Goal: Find specific page/section: Find specific page/section

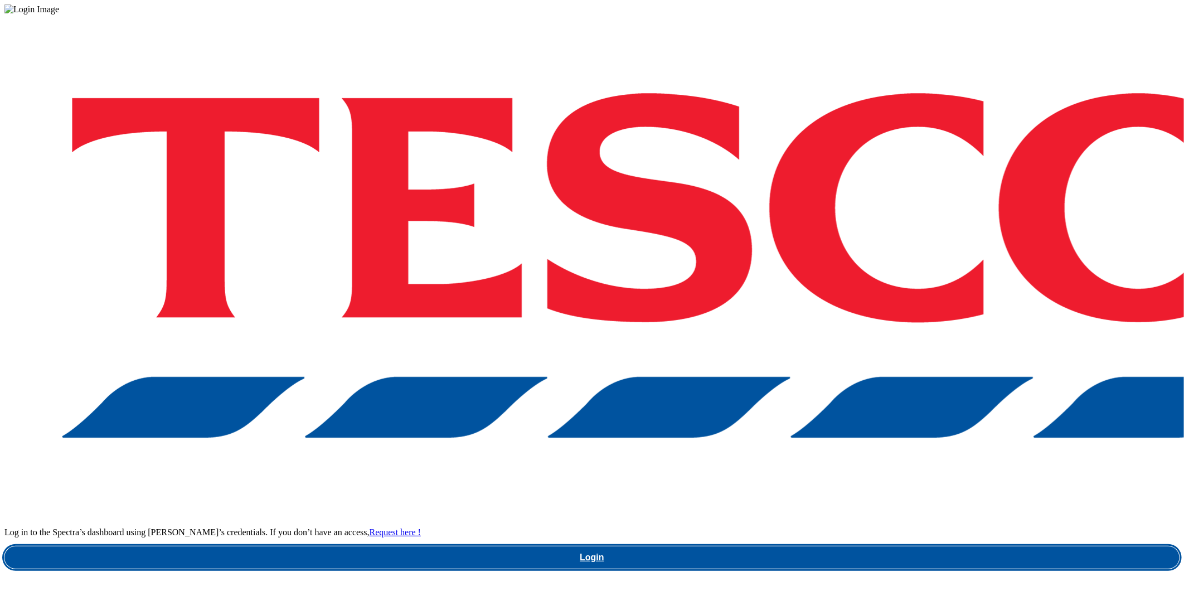
click at [901, 546] on link "Login" at bounding box center [591, 557] width 1175 height 22
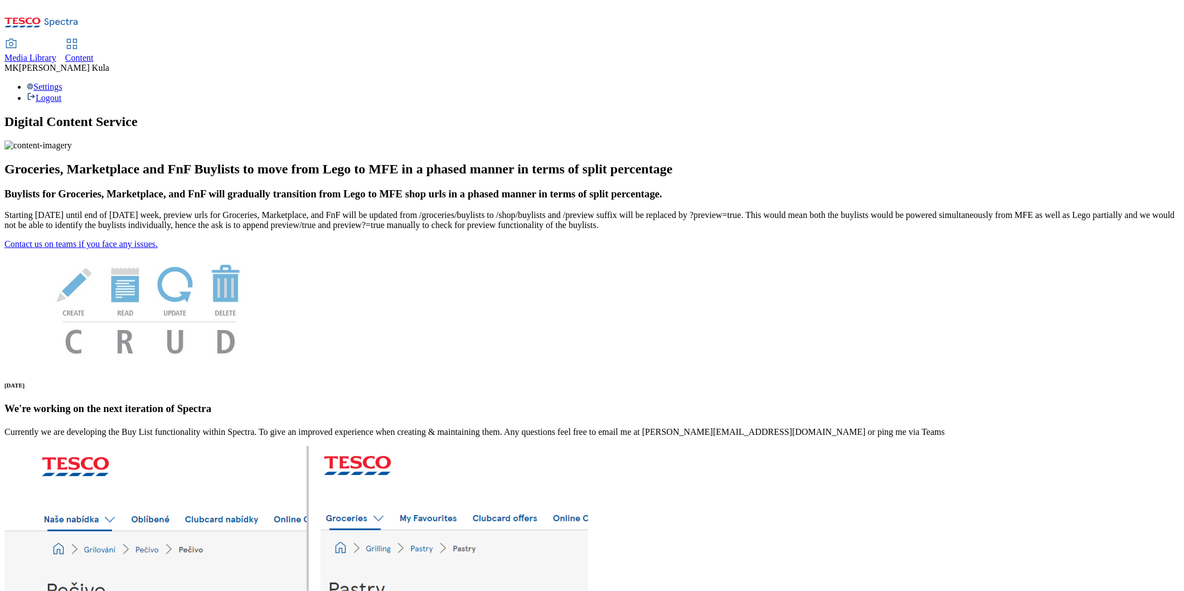
click at [56, 53] on span "Media Library" at bounding box center [30, 57] width 52 height 9
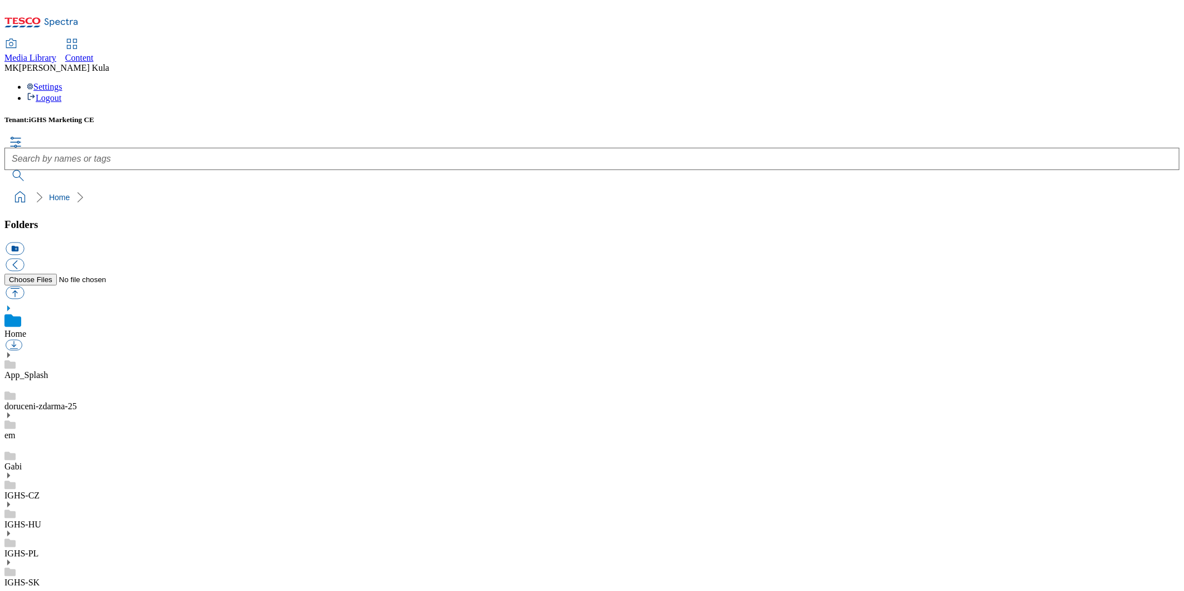
click at [12, 471] on icon at bounding box center [8, 475] width 8 height 8
